Goal: Browse casually

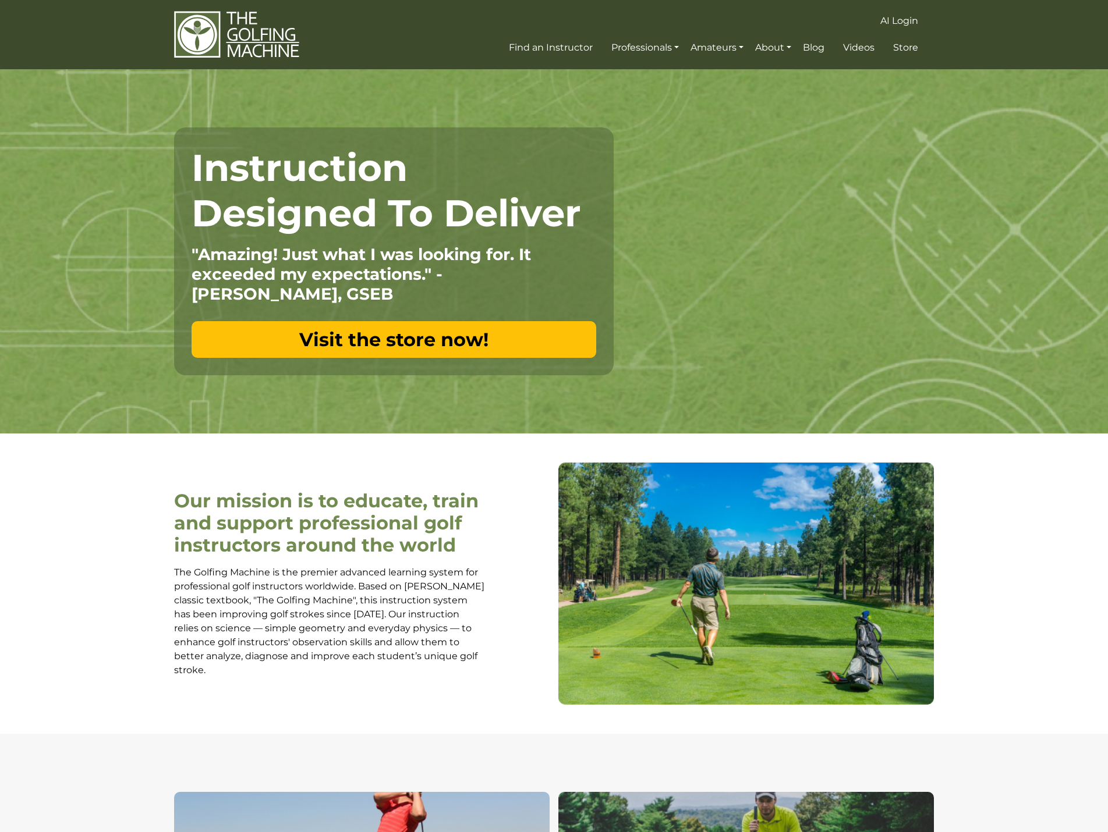
drag, startPoint x: 818, startPoint y: 293, endPoint x: 767, endPoint y: 263, distance: 59.5
click at [767, 263] on div "Instruction Designed To Deliver "Amazing! Just what I was looking for. It excee…" at bounding box center [554, 251] width 768 height 248
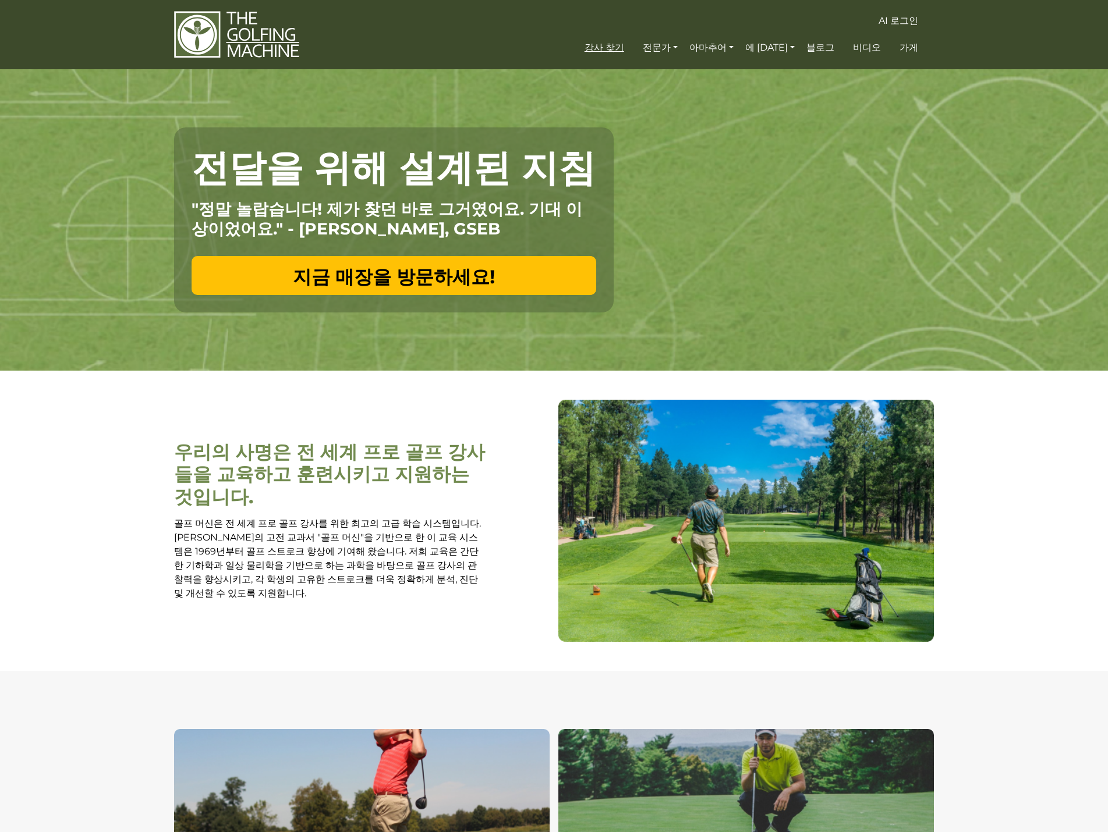
click at [624, 52] on font "강사 찾기" at bounding box center [604, 47] width 40 height 11
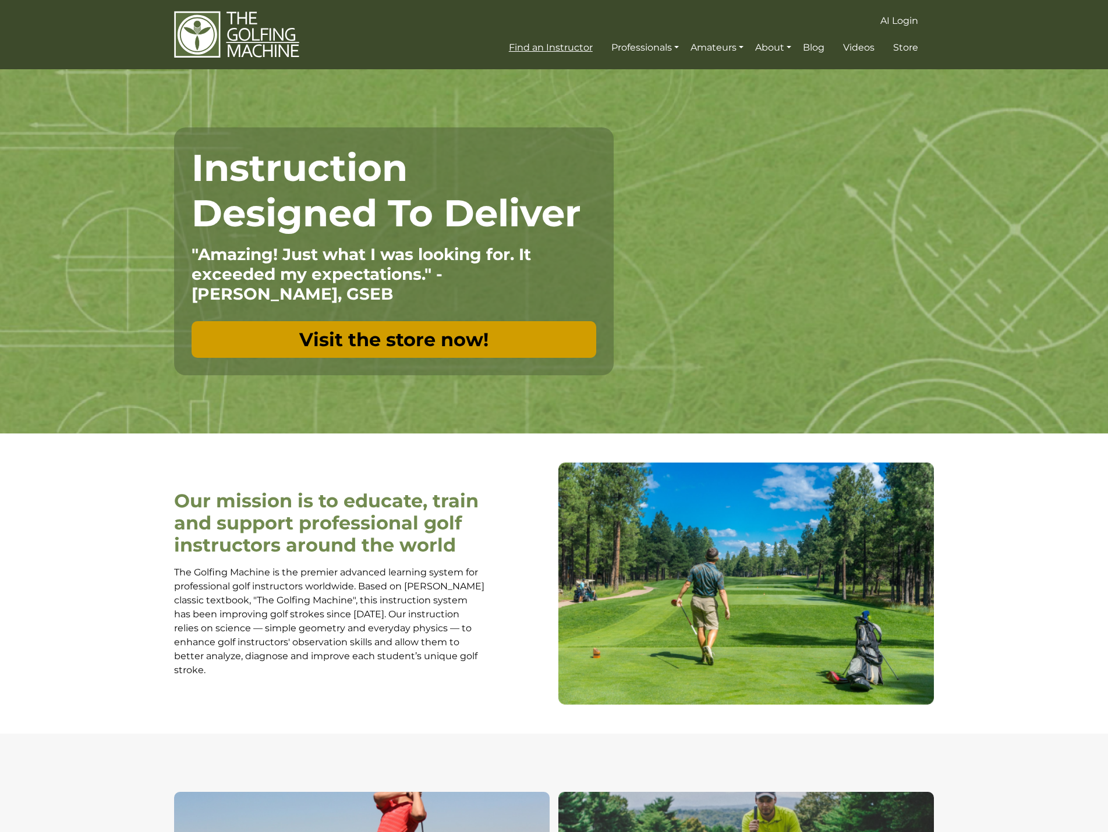
drag, startPoint x: 472, startPoint y: 347, endPoint x: 464, endPoint y: 347, distance: 7.6
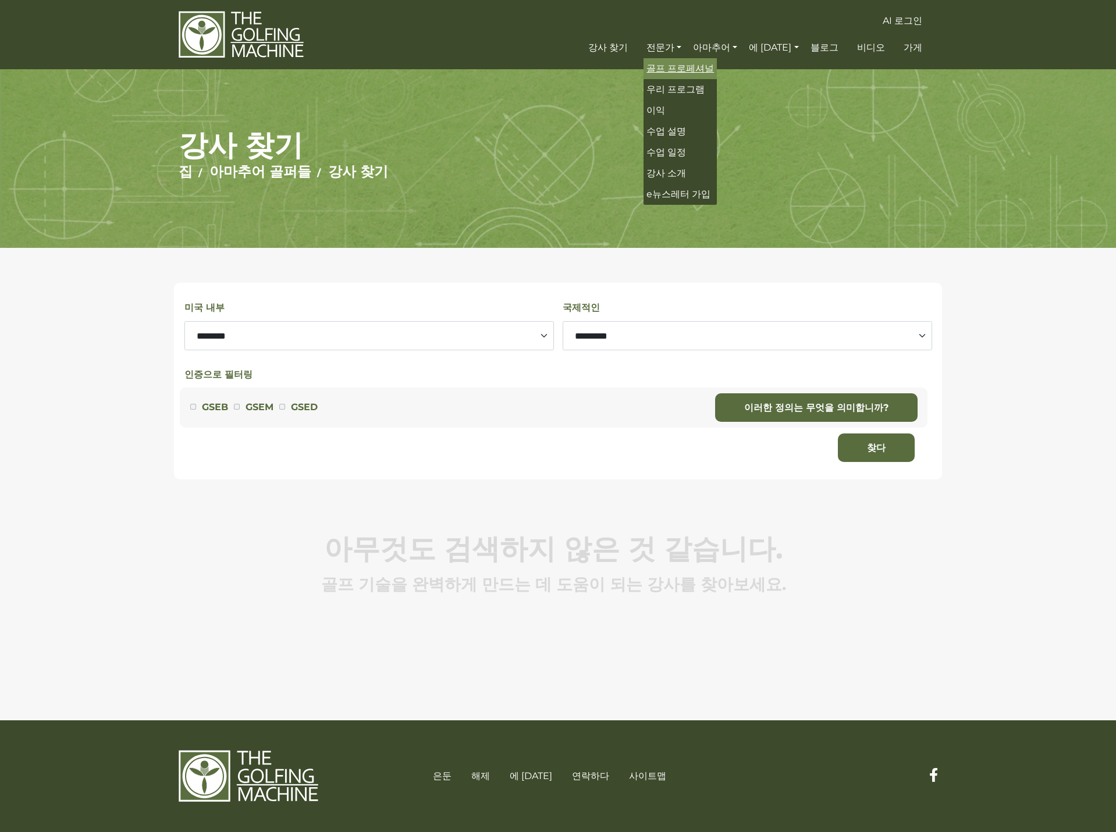
click at [694, 68] on font "골프 프로페셔널" at bounding box center [681, 68] width 68 height 11
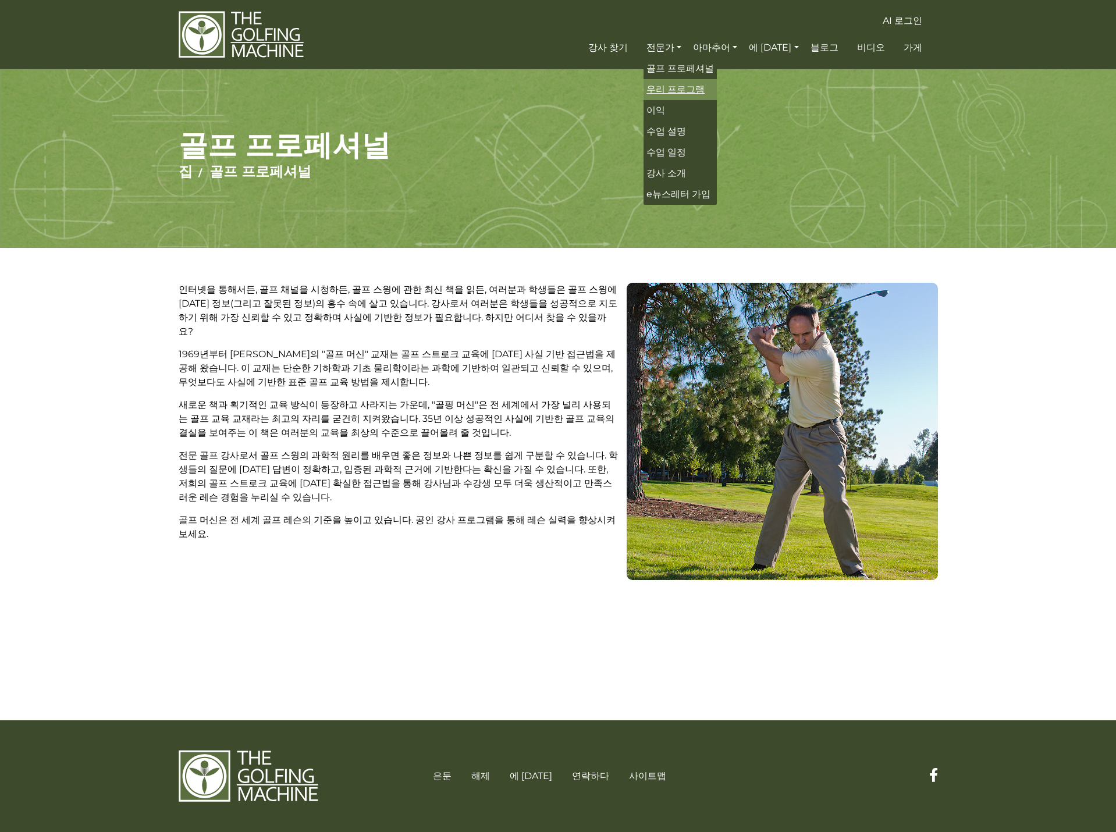
click at [690, 87] on font "우리 프로그램" at bounding box center [676, 89] width 58 height 11
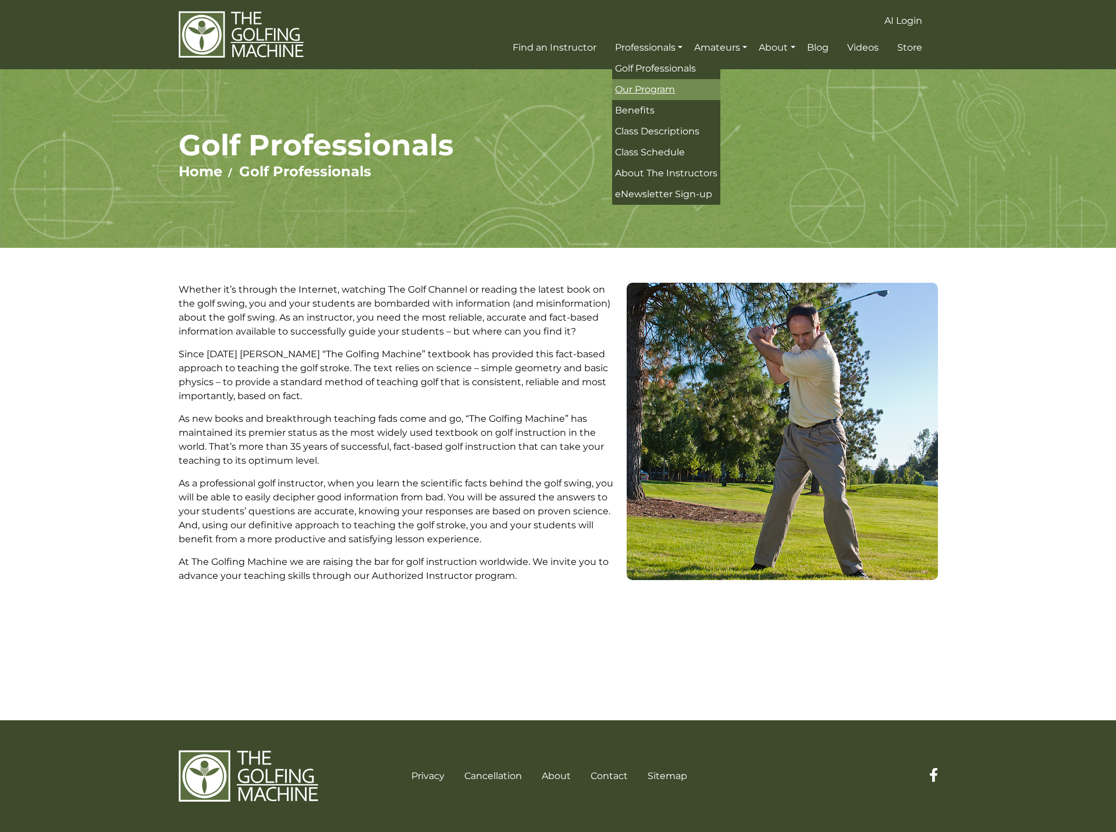
drag, startPoint x: 540, startPoint y: 361, endPoint x: 546, endPoint y: 362, distance: 5.9
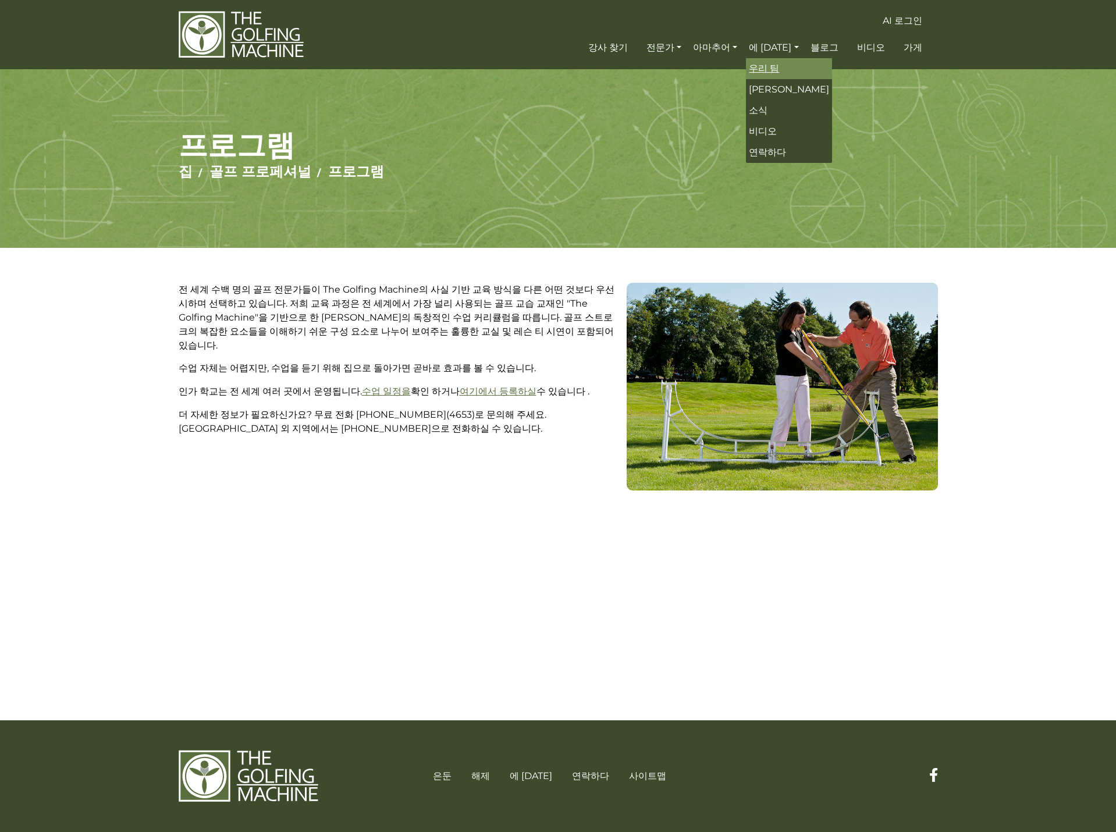
click at [779, 65] on font "우리 팀" at bounding box center [764, 68] width 30 height 11
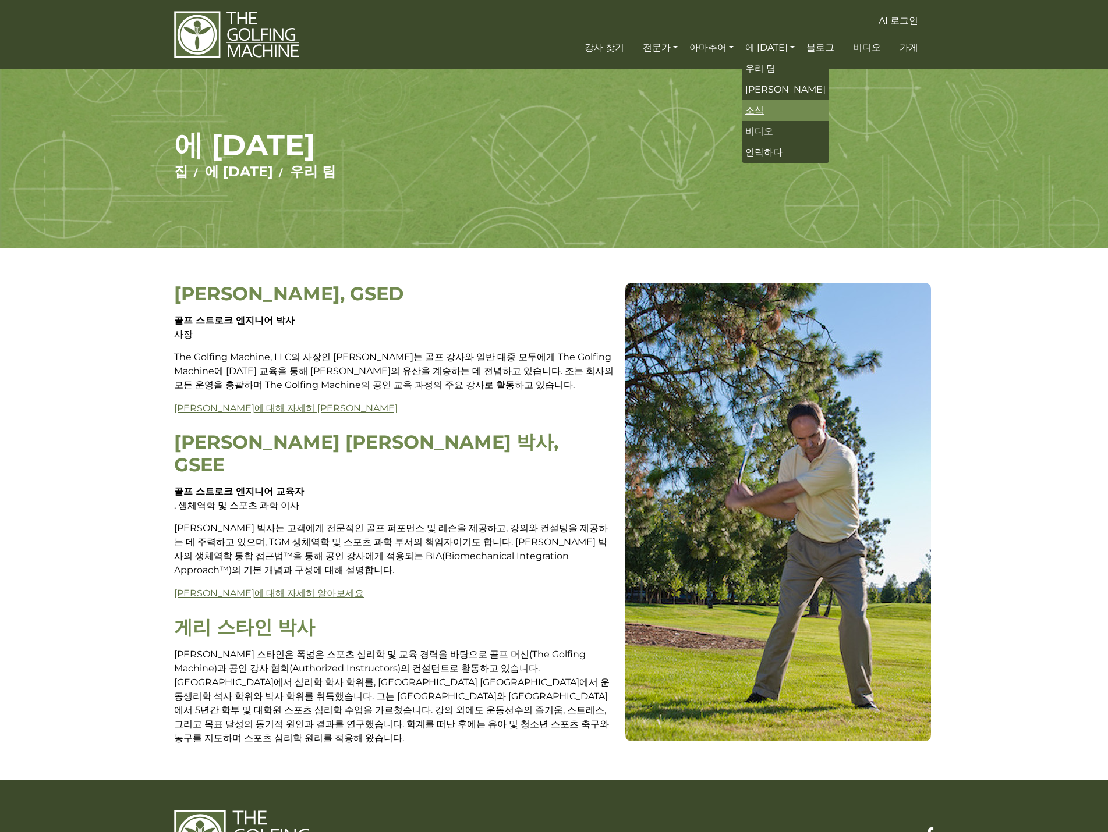
click at [783, 104] on link "소식" at bounding box center [785, 110] width 86 height 21
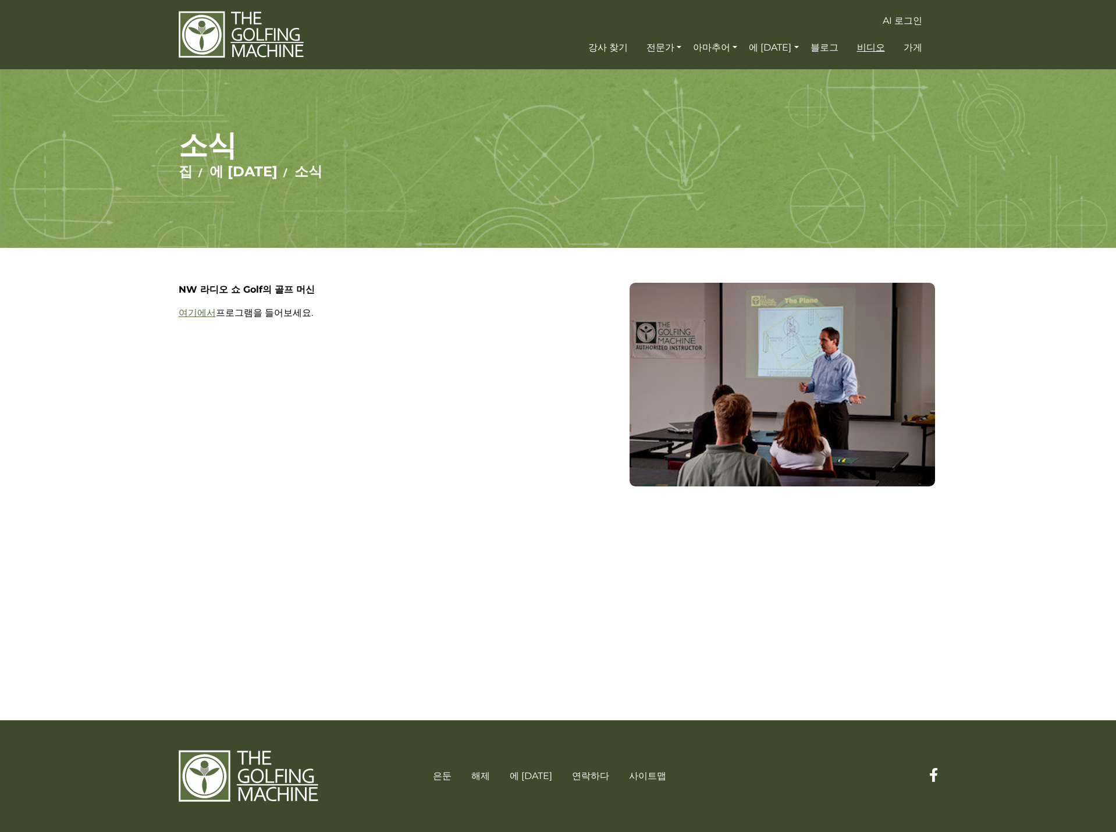
click at [879, 48] on font "비디오" at bounding box center [871, 47] width 28 height 11
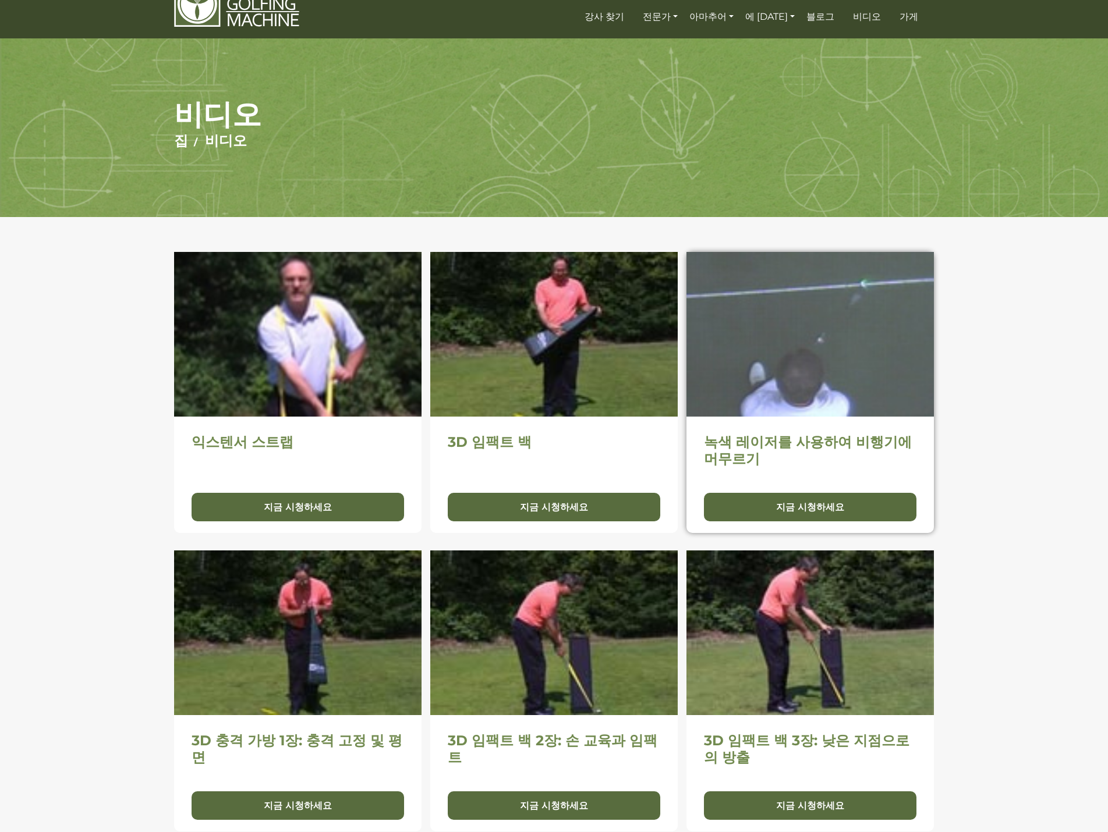
scroll to position [175, 0]
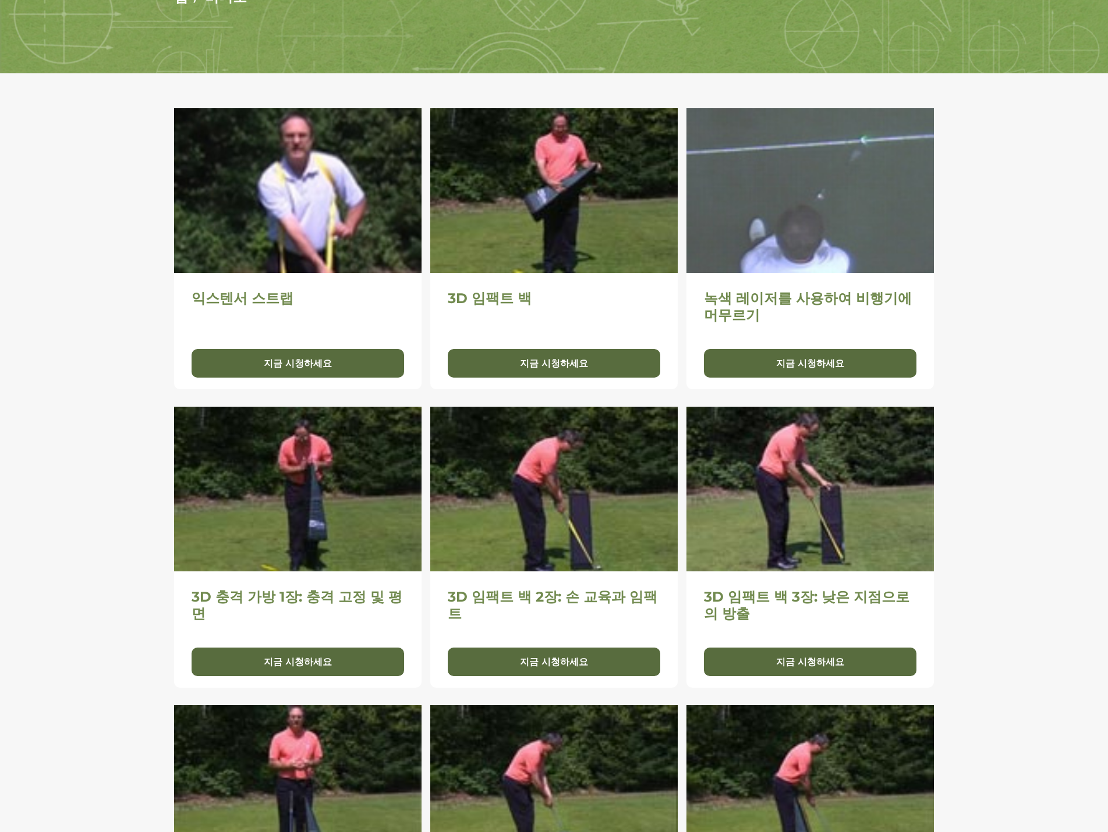
drag, startPoint x: 1017, startPoint y: 378, endPoint x: 1009, endPoint y: 314, distance: 64.5
click at [1009, 314] on div "익스텐서 스트랩 지금 시청하세요 익스텐서 스트랩 귀하의 브라우저는 비디오 태그를 지원하지 않습니다. 닫다 3D 임팩트 백 지금 시청하세요 3D…" at bounding box center [554, 556] width 1108 height 966
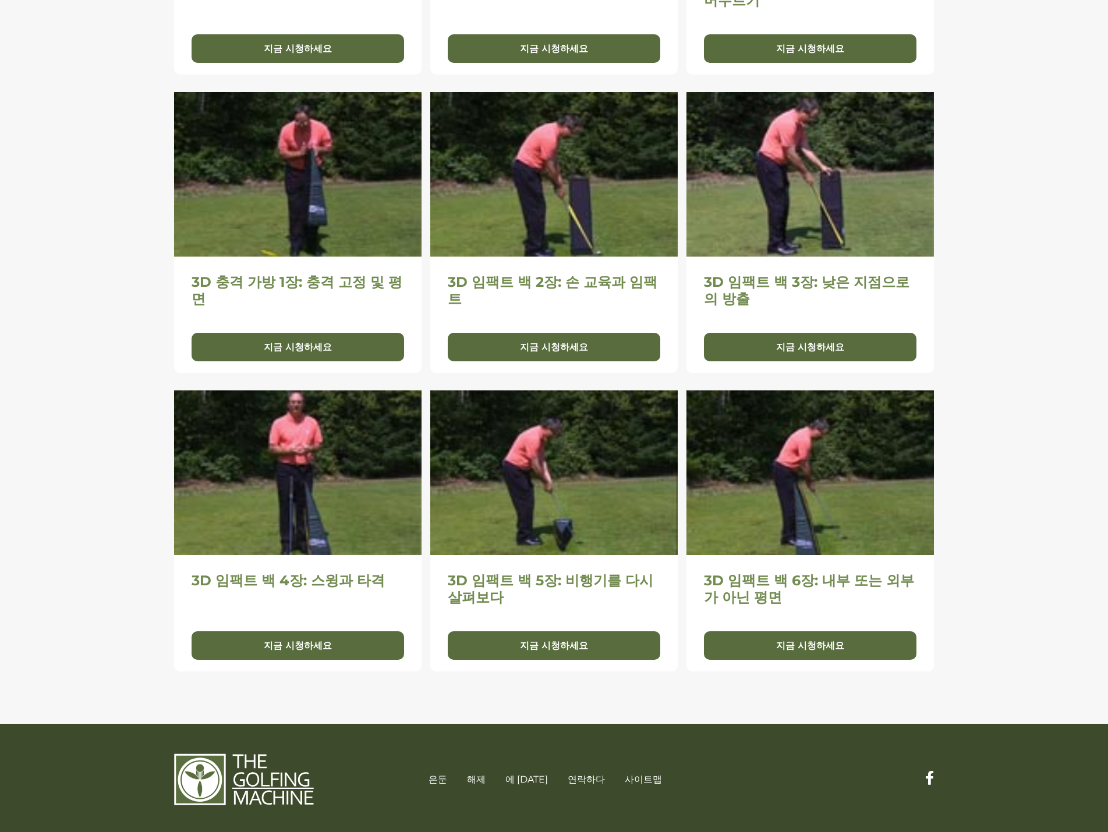
scroll to position [493, 0]
